Goal: Task Accomplishment & Management: Manage account settings

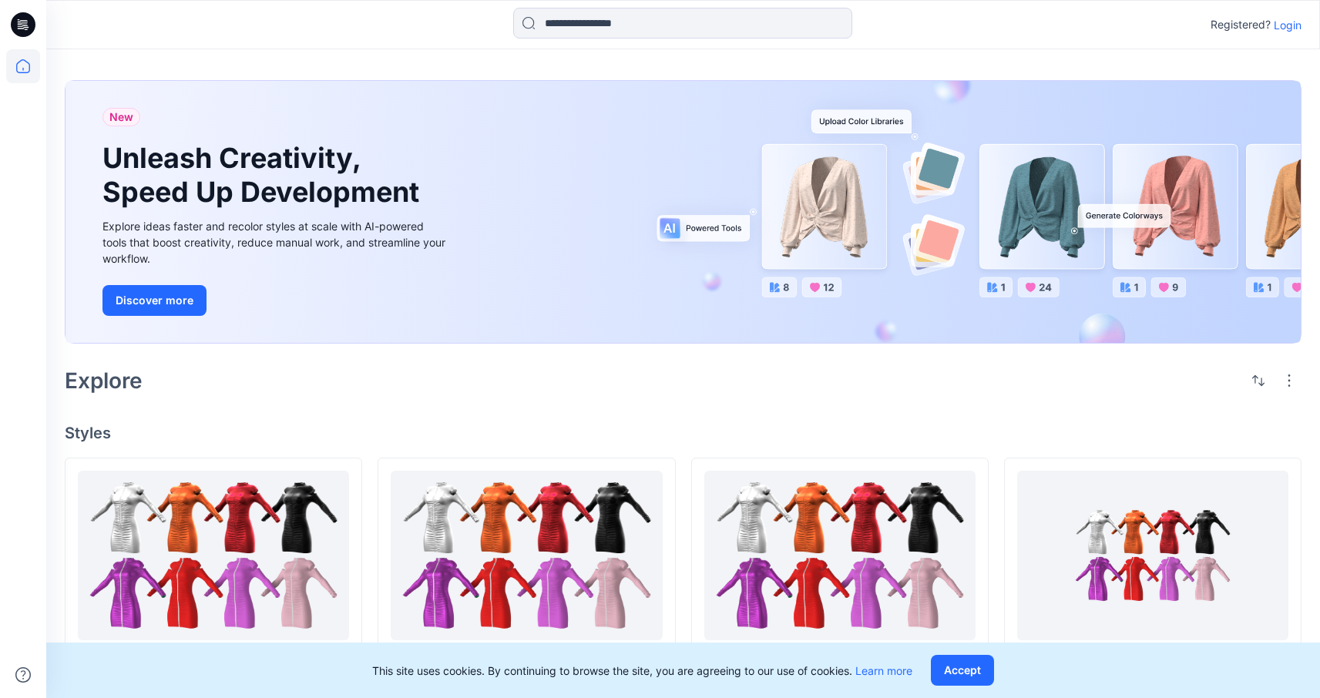
click at [1299, 25] on p "Login" at bounding box center [1288, 25] width 28 height 16
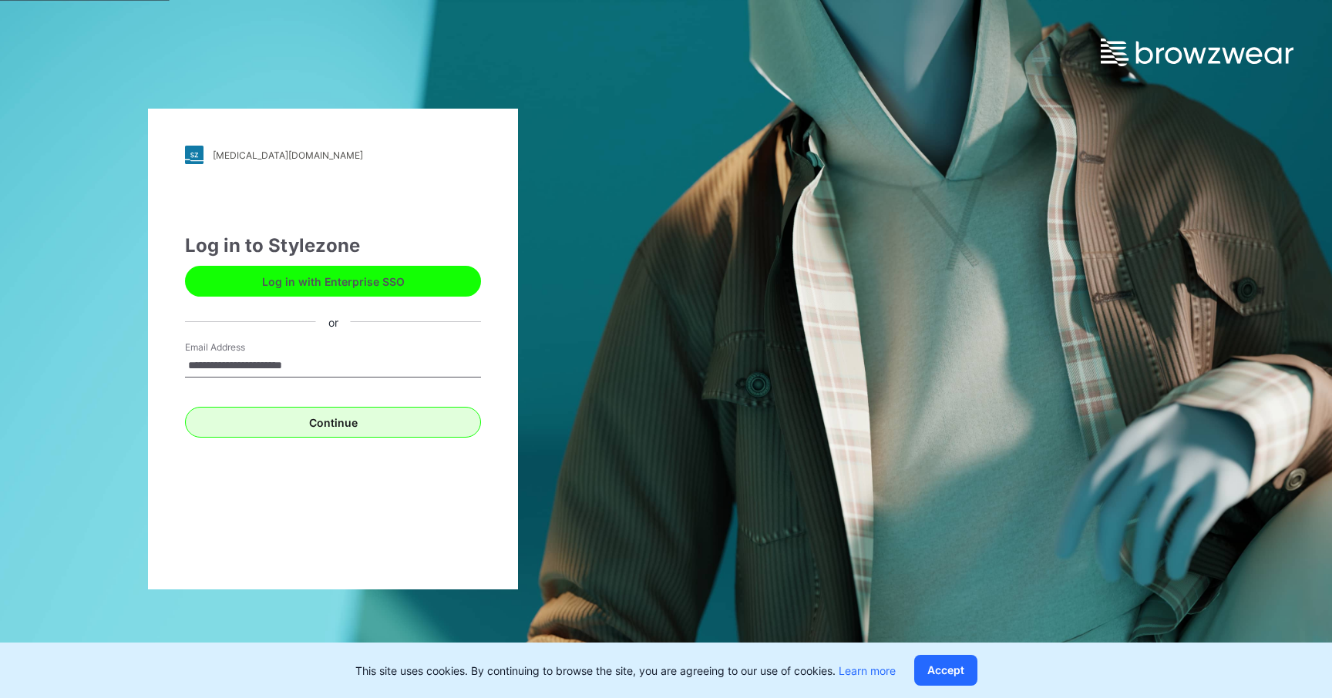
type input "**********"
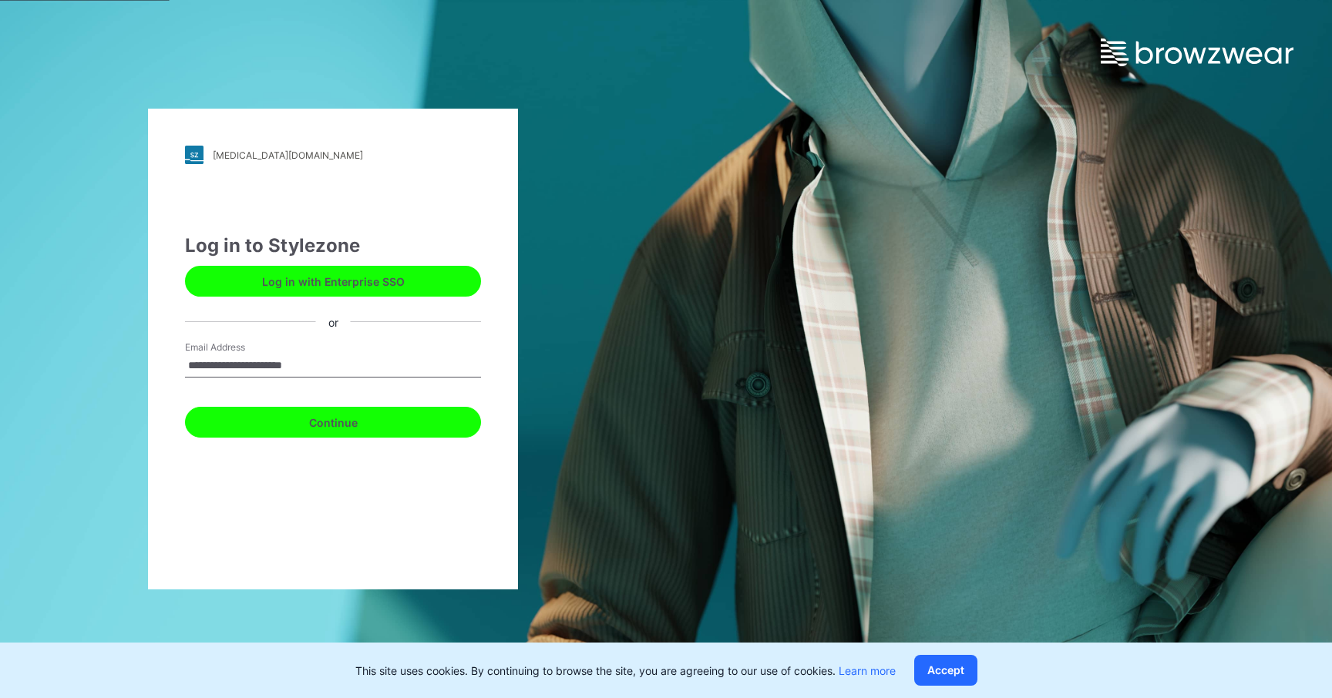
click at [365, 411] on button "Continue" at bounding box center [333, 422] width 296 height 31
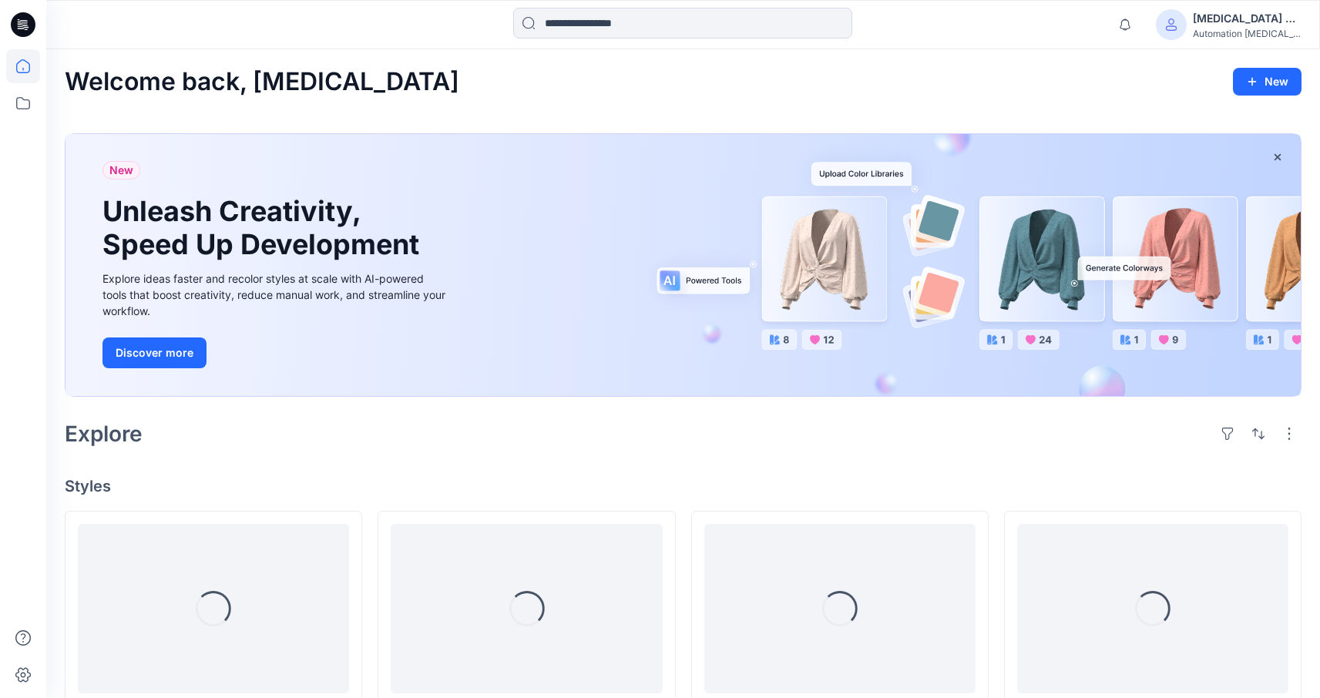
click at [1236, 13] on div "[MEDICAL_DATA] +567" at bounding box center [1247, 18] width 108 height 18
